Goal: Information Seeking & Learning: Learn about a topic

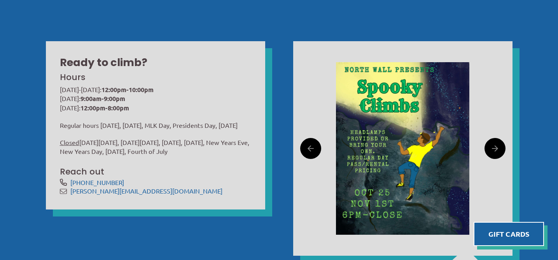
scroll to position [225, 0]
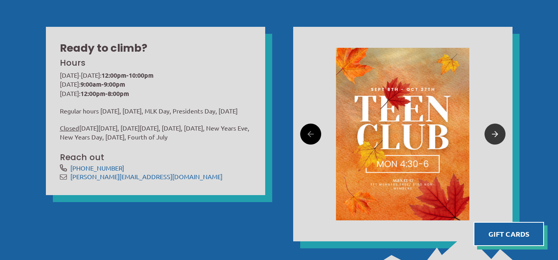
click at [495, 136] on icon at bounding box center [494, 134] width 6 height 12
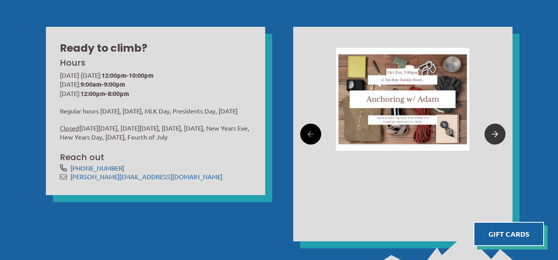
click at [495, 136] on icon at bounding box center [494, 134] width 6 height 12
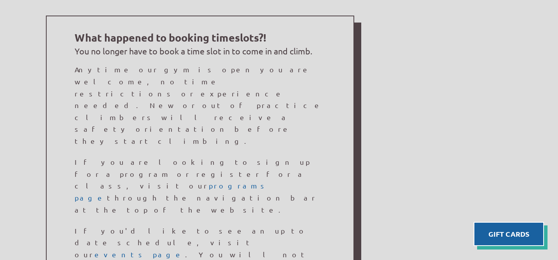
scroll to position [536, 0]
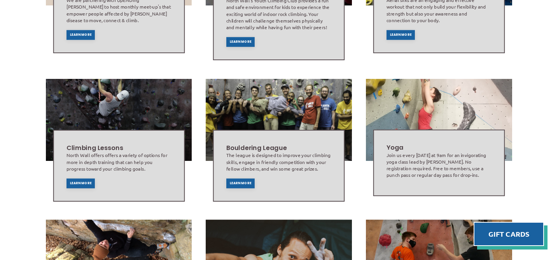
scroll to position [411, 0]
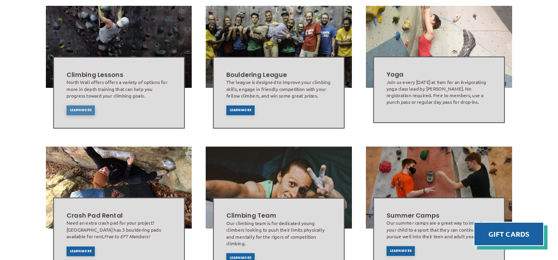
click at [81, 109] on span "Learn More" at bounding box center [81, 110] width 22 height 3
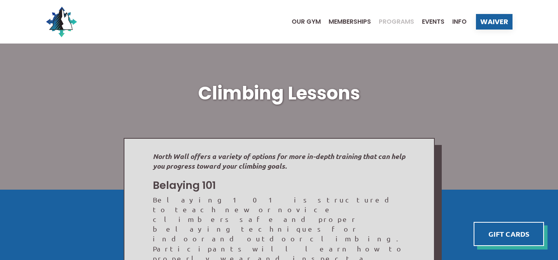
click at [389, 20] on span "Programs" at bounding box center [395, 22] width 35 height 6
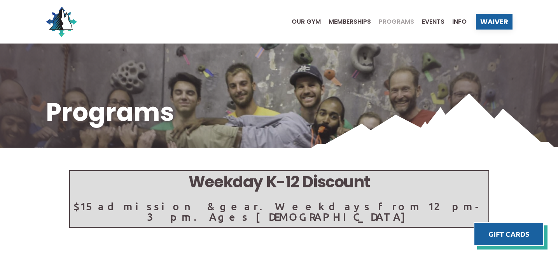
click at [459, 27] on ul "Our Gym Memberships Programs Events Info" at bounding box center [375, 21] width 183 height 31
click at [457, 15] on ul "Our Gym Memberships Programs Events Info" at bounding box center [375, 21] width 183 height 31
click at [460, 23] on span "Info" at bounding box center [459, 22] width 14 height 6
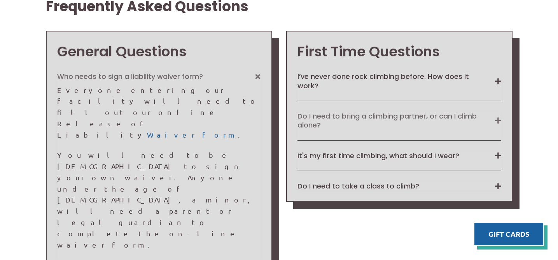
scroll to position [615, 0]
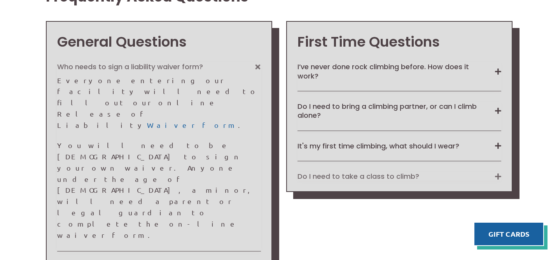
click at [496, 178] on button "Do I need to take a class to climb?" at bounding box center [399, 176] width 204 height 9
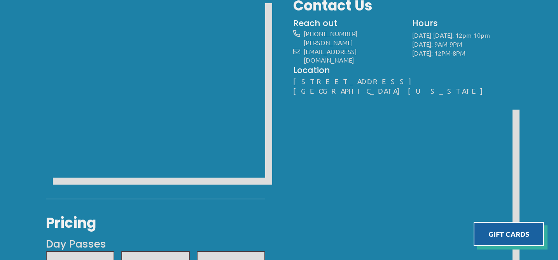
scroll to position [0, 0]
